Goal: Information Seeking & Learning: Learn about a topic

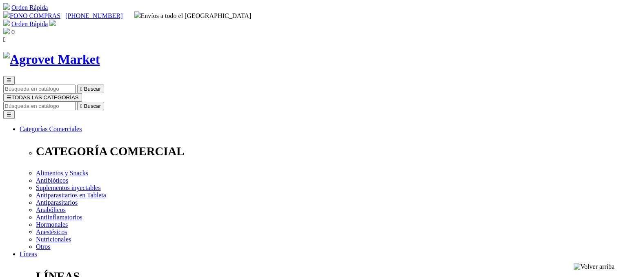
click at [76, 102] on input "Buscar" at bounding box center [39, 106] width 72 height 9
paste input "OXITETRACICLINA CLORHIDRATO 100 g (USO VETERINARIO"
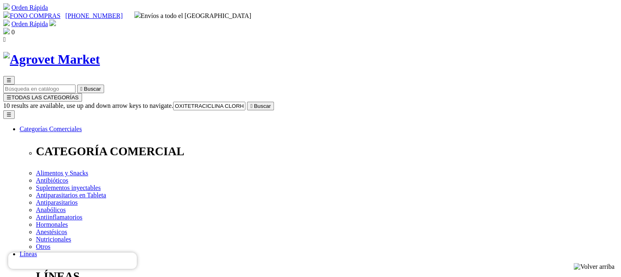
type input "OXITETRACICLINA CLORHIDRATO 100 g"
click at [247, 102] on button " Buscar" at bounding box center [260, 106] width 27 height 9
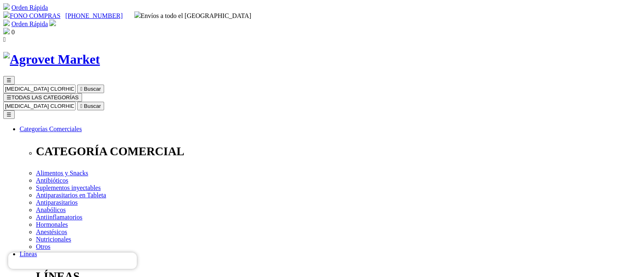
click at [76, 102] on input "OXITETRACICLINA CLORHIDRATO 100 g" at bounding box center [39, 106] width 72 height 9
drag, startPoint x: 363, startPoint y: 41, endPoint x: 471, endPoint y: 45, distance: 108.3
click at [76, 102] on input "OXITETRACICLINA CLORHIDRATO 100 g" at bounding box center [39, 106] width 72 height 9
click at [76, 102] on input "Buscar" at bounding box center [39, 106] width 72 height 9
paste input "COMPLEJO B DE USO VETERINARIO INY 100 M"
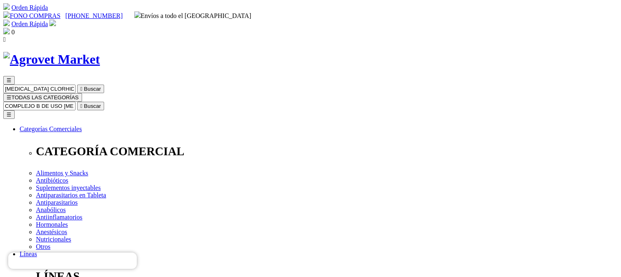
type input "COMPLEJO B DE USO VETERINARIO INY 100 M"
click at [77, 102] on button " Buscar" at bounding box center [90, 106] width 27 height 9
click at [76, 102] on input "COMPLEJO B DE USO [MEDICAL_DATA] INY 100 M" at bounding box center [39, 106] width 72 height 9
paste input "XITETRACICLINA + KETOPROFENO 200 mg + 30 mg/mL INY 500 mO"
type input "COMPLEJO B DE USO VETERINARIOXITETRACICLINA + KETOPROFENO 200 mg + 30 mg"
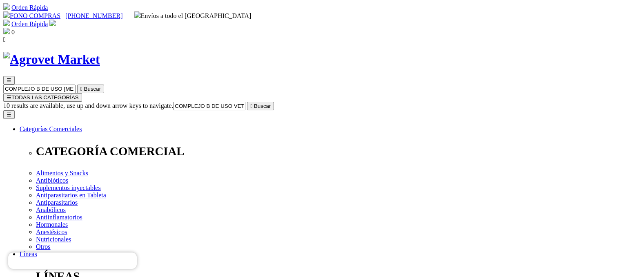
click at [247, 102] on button " Buscar" at bounding box center [260, 106] width 27 height 9
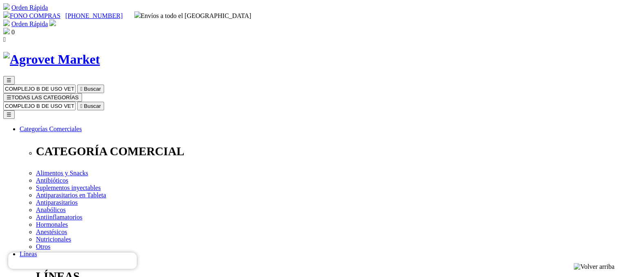
click at [76, 102] on input "COMPLEJO B DE USO VETERINARIOXITETRACICLINA + [MEDICAL_DATA] 200 mg + 30 mg" at bounding box center [39, 106] width 72 height 9
click at [83, 103] on icon "" at bounding box center [81, 106] width 2 height 6
click at [76, 102] on input "COMPLEJO B DE USO VETERINARIOXITETRACICLINA + [MEDICAL_DATA] 200 mg + 30 mg" at bounding box center [39, 106] width 72 height 9
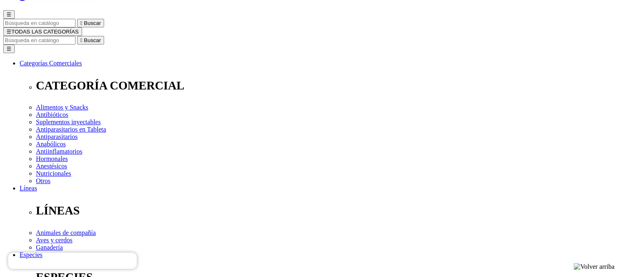
scroll to position [70, 0]
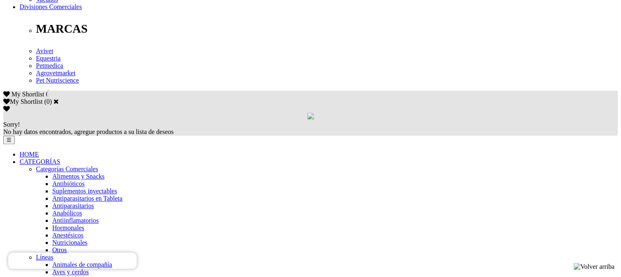
scroll to position [448, 0]
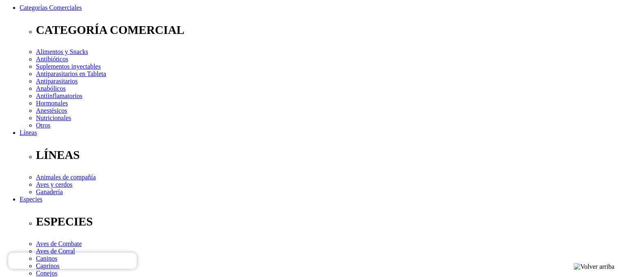
scroll to position [123, 0]
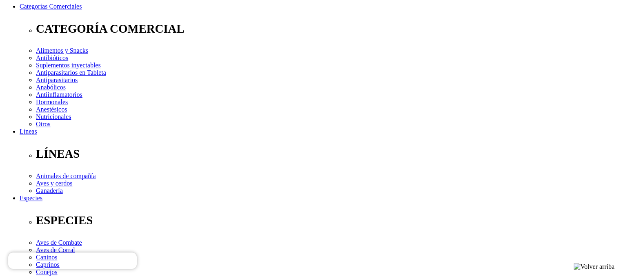
drag, startPoint x: 624, startPoint y: 58, endPoint x: 622, endPoint y: 94, distance: 36.4
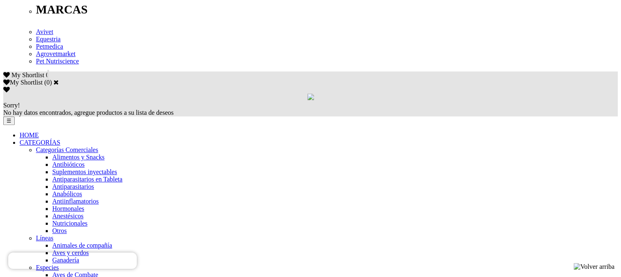
scroll to position [467, 0]
